Goal: Task Accomplishment & Management: Manage account settings

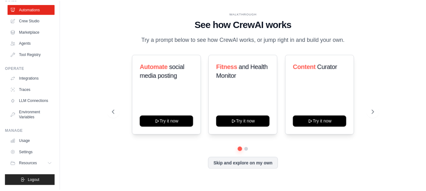
scroll to position [35, 0]
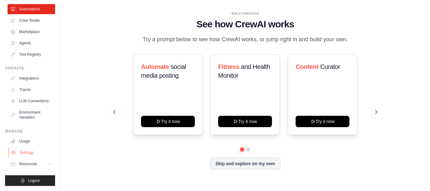
click at [28, 153] on link "Settings" at bounding box center [32, 153] width 48 height 10
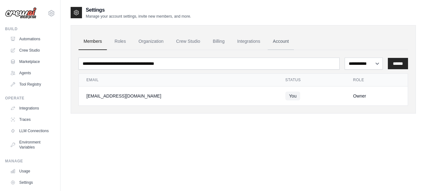
click at [280, 41] on link "Account" at bounding box center [280, 41] width 26 height 17
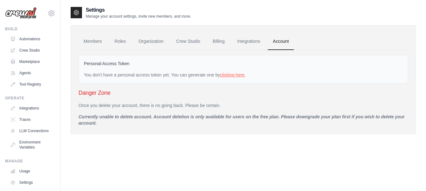
click at [237, 76] on link "clicking here" at bounding box center [232, 74] width 25 height 5
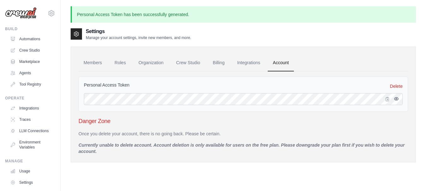
click at [394, 98] on icon "button" at bounding box center [396, 98] width 4 height 3
click at [395, 98] on icon "button" at bounding box center [396, 99] width 4 height 4
